Goal: Task Accomplishment & Management: Use online tool/utility

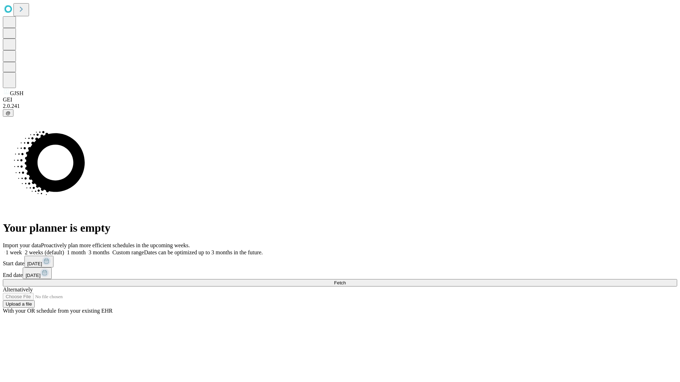
click at [346, 280] on span "Fetch" at bounding box center [340, 282] width 12 height 5
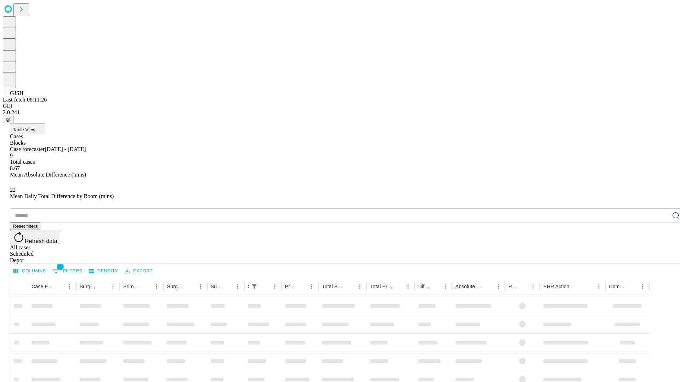
click at [661, 257] on div "Depot" at bounding box center [347, 260] width 674 height 6
